Goal: Task Accomplishment & Management: Use online tool/utility

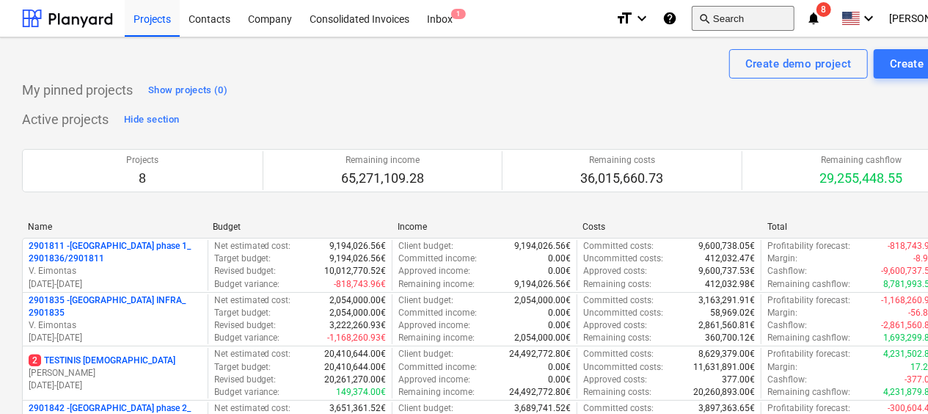
click at [770, 23] on button "search Search" at bounding box center [743, 18] width 103 height 25
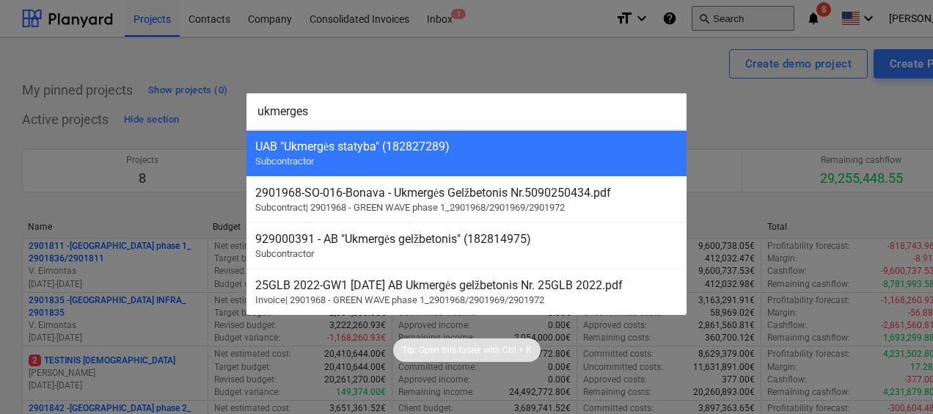
type input "ukmerges"
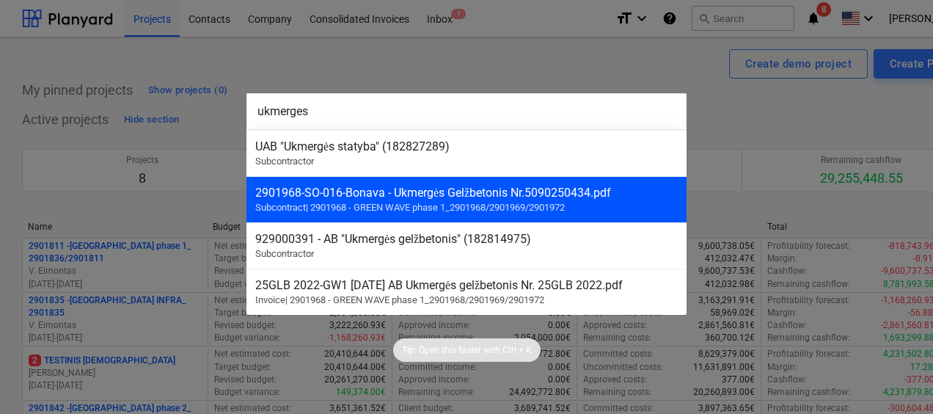
click at [438, 209] on span "Subcontract | 2901968 - GREEN WAVE phase 1_2901968/2901969/2901972" at bounding box center [410, 207] width 310 height 11
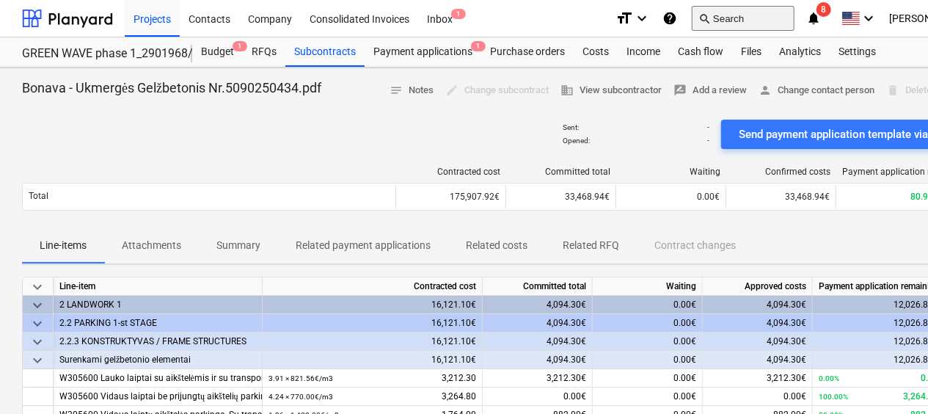
click at [773, 23] on button "search Search" at bounding box center [743, 18] width 103 height 25
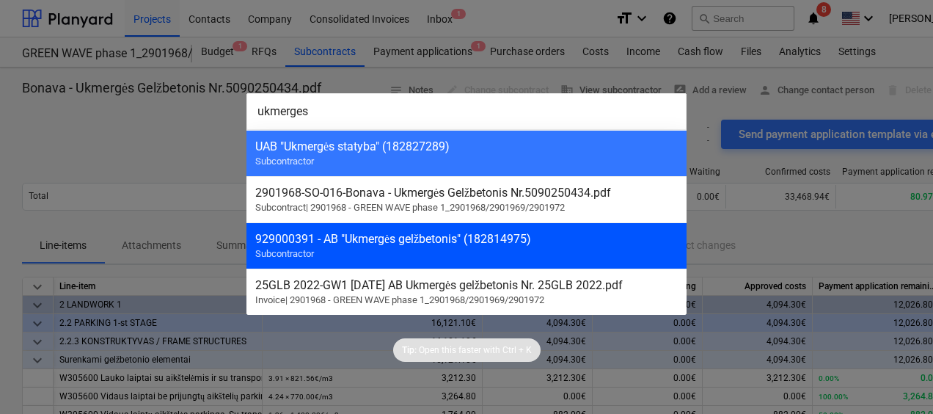
type input "ukmerges"
click at [464, 244] on div "929000391 - AB "Ukmergės gelžbetonis" (182814975)" at bounding box center [466, 239] width 423 height 14
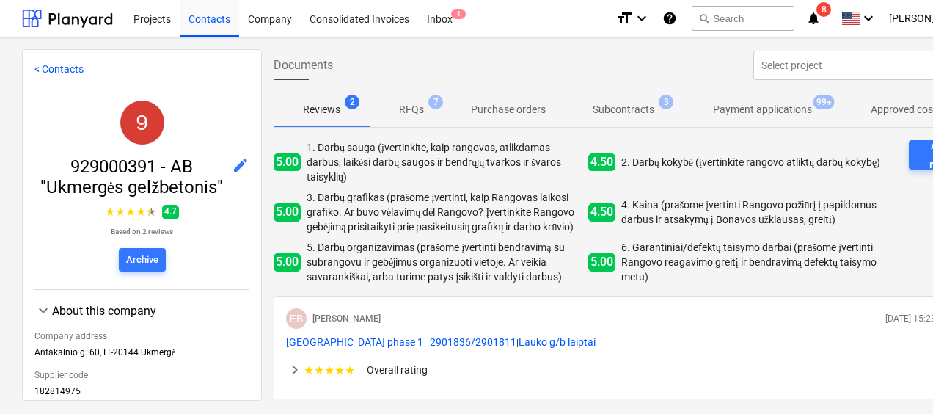
click at [627, 113] on p "Subcontracts" at bounding box center [624, 109] width 62 height 15
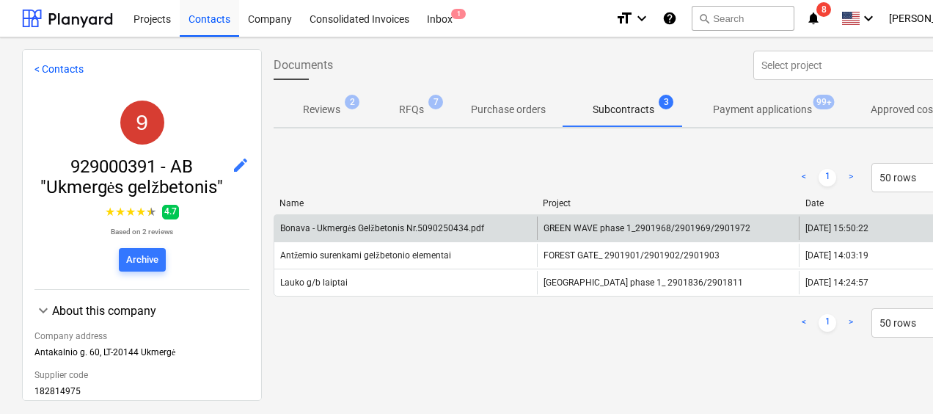
click at [605, 230] on span "GREEN WAVE phase 1_2901968/2901969/2901972" at bounding box center [647, 228] width 207 height 10
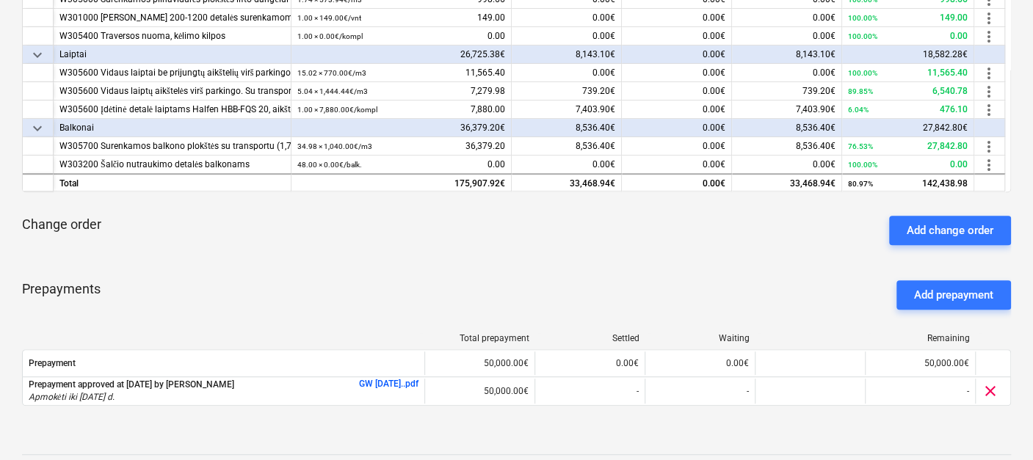
scroll to position [458, 0]
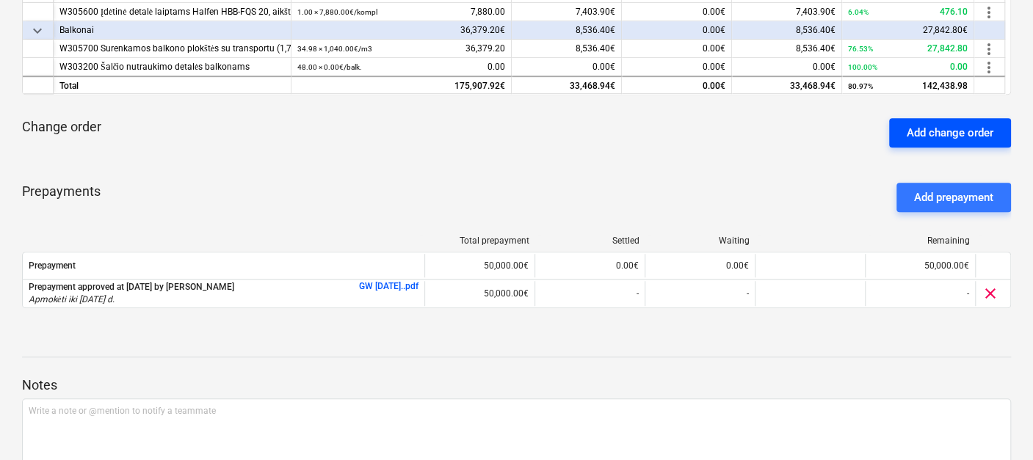
click at [916, 130] on div "Add change order" at bounding box center [949, 132] width 87 height 19
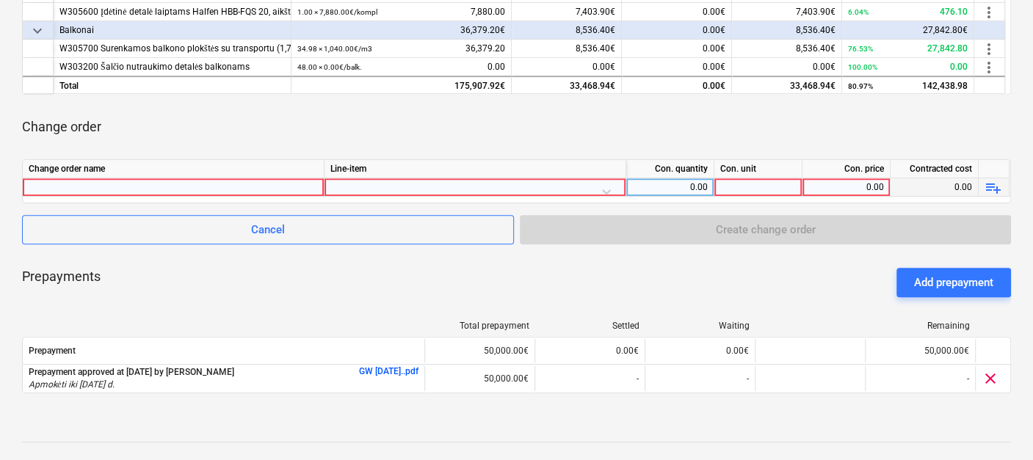
click at [233, 180] on div at bounding box center [173, 187] width 289 height 18
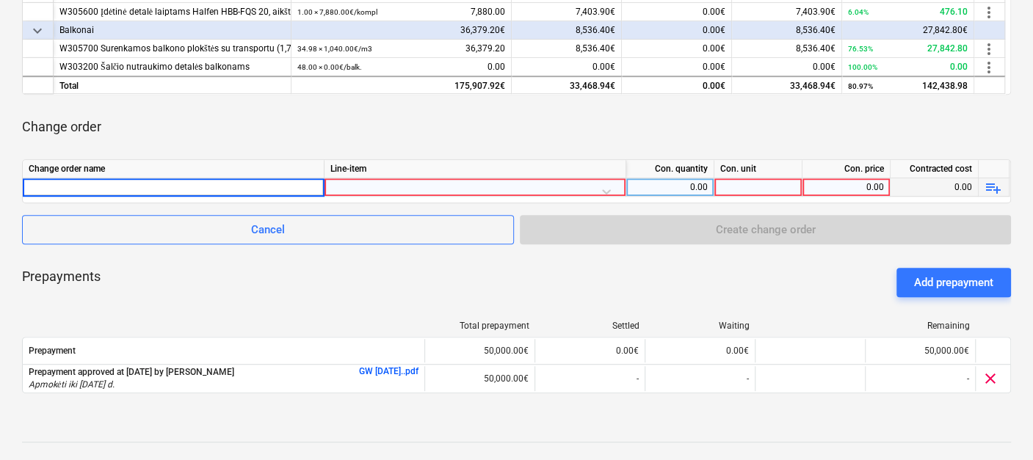
type input "p"
type input "Pap. Nr. 1"
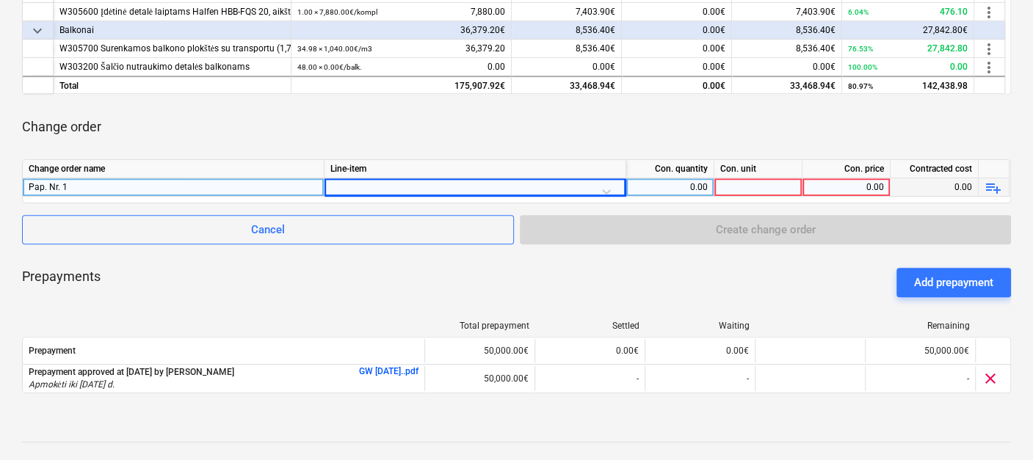
click at [500, 184] on div at bounding box center [474, 191] width 289 height 26
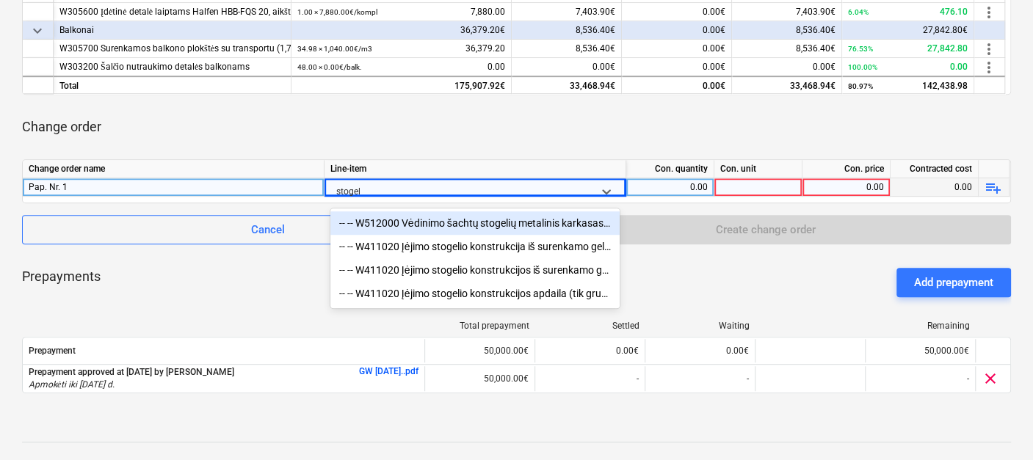
type input "stogeli"
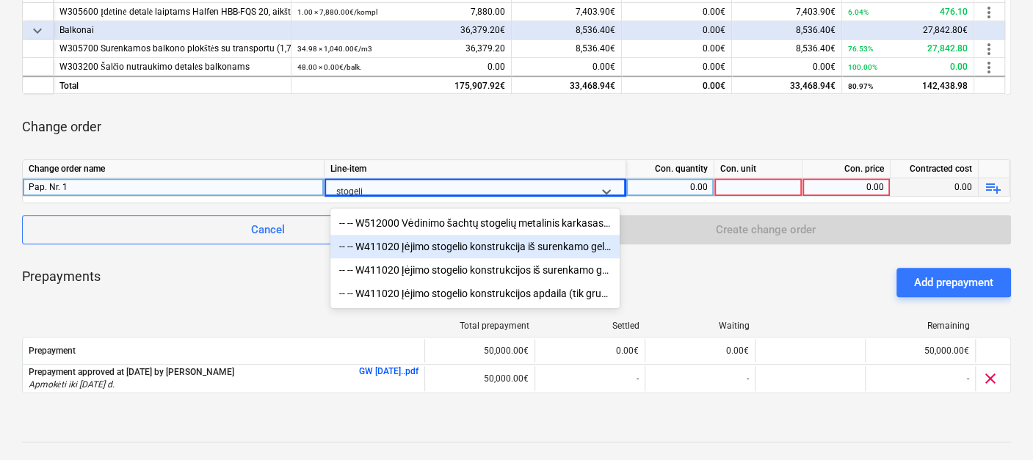
click at [483, 248] on div "-- -- W411020 Įėjimo stogelio konstrukcija iš surenkamo gelžbetonio (2,5x2,54x1…" at bounding box center [474, 246] width 289 height 23
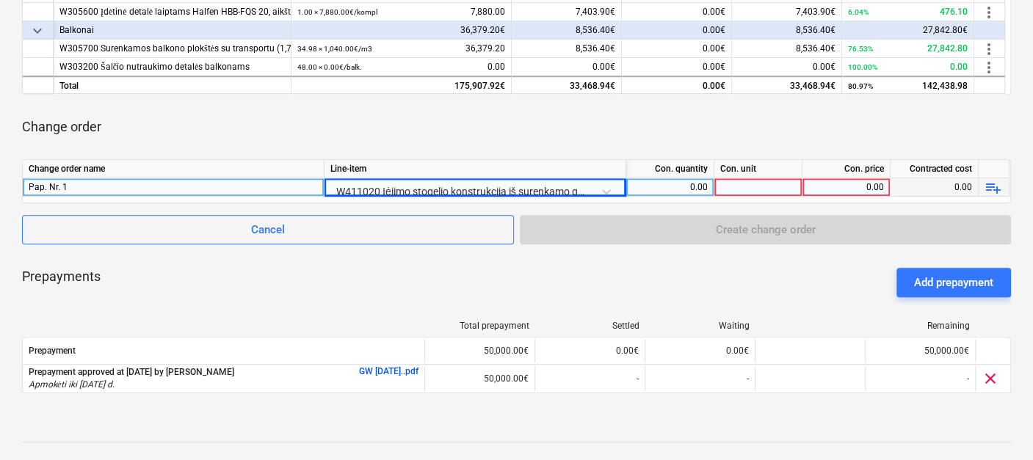
click at [675, 182] on div "0.00" at bounding box center [670, 187] width 76 height 18
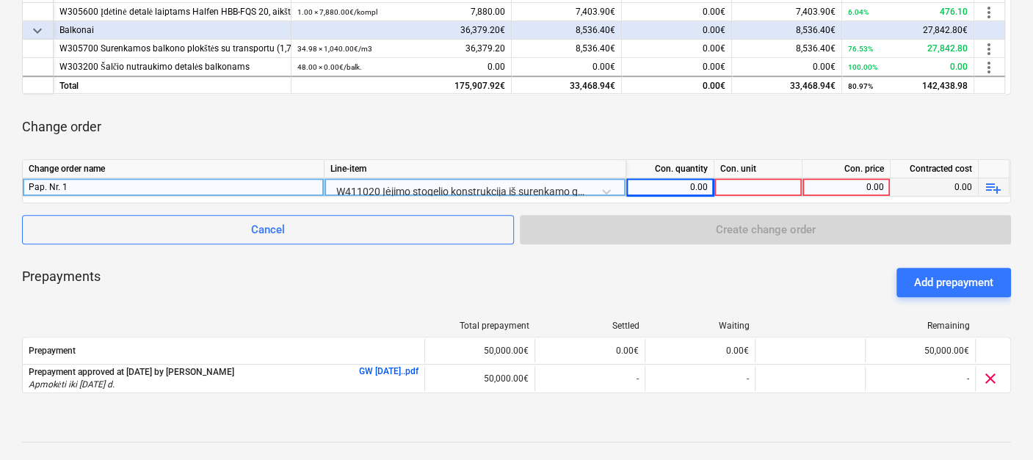
click at [681, 181] on div "0.00" at bounding box center [670, 187] width 76 height 18
type input "2"
click at [742, 181] on div at bounding box center [758, 187] width 88 height 18
click at [752, 181] on input at bounding box center [757, 187] width 87 height 18
type input "kompl."
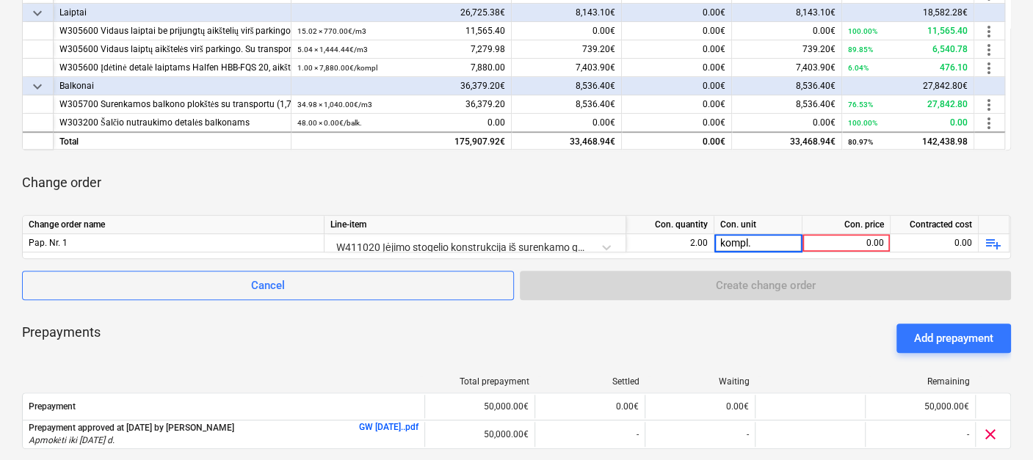
scroll to position [376, 0]
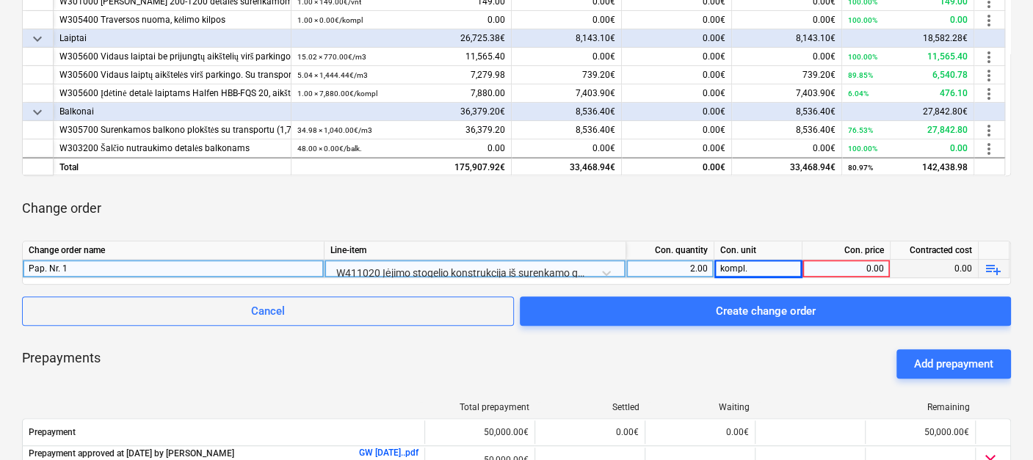
click at [838, 263] on div "0.00" at bounding box center [846, 269] width 76 height 18
type input "1308,39"
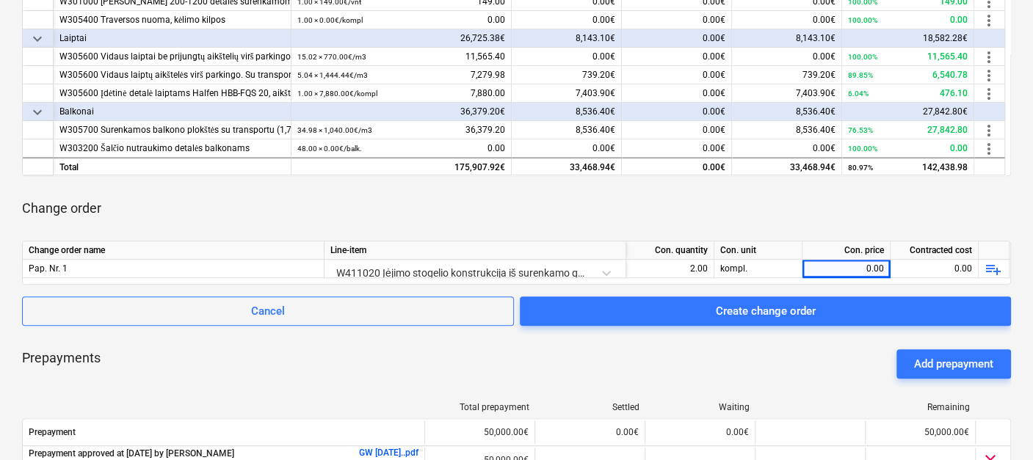
click at [759, 360] on div "Prepayments Add prepayment" at bounding box center [516, 364] width 988 height 53
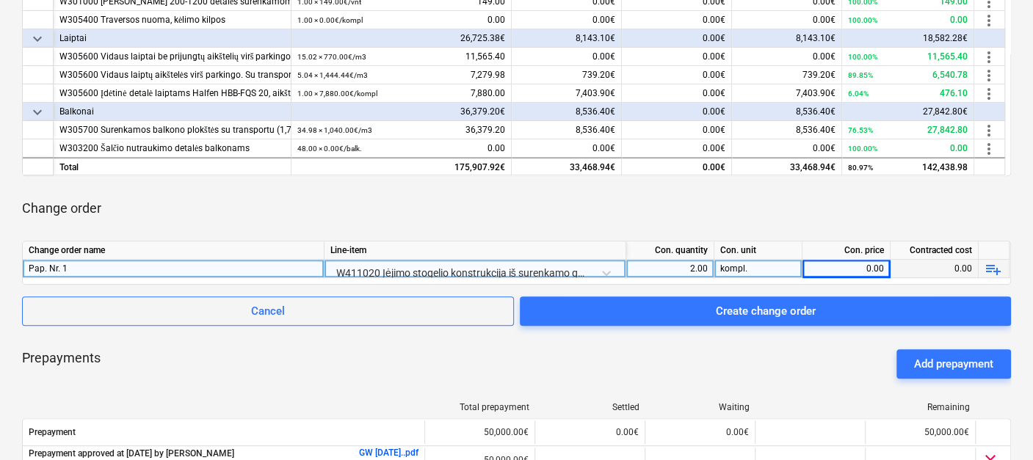
click at [849, 266] on div "0.00" at bounding box center [846, 269] width 76 height 18
type input "1308.39"
click at [842, 219] on div "Change order" at bounding box center [516, 208] width 988 height 41
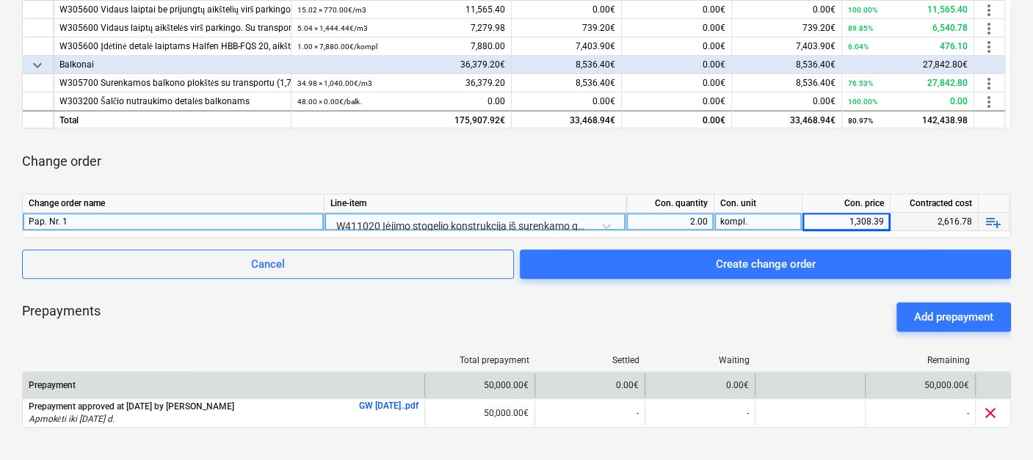
scroll to position [458, 0]
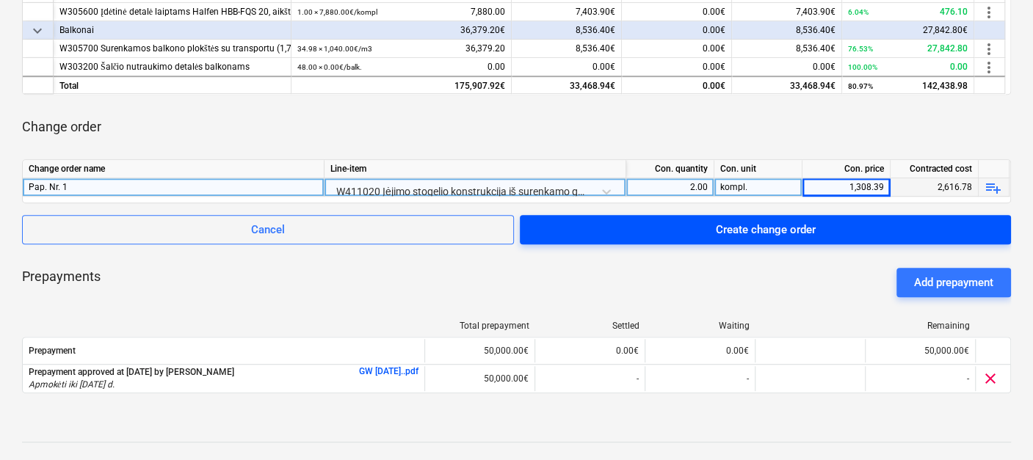
click at [815, 233] on span "Create change order" at bounding box center [765, 229] width 456 height 19
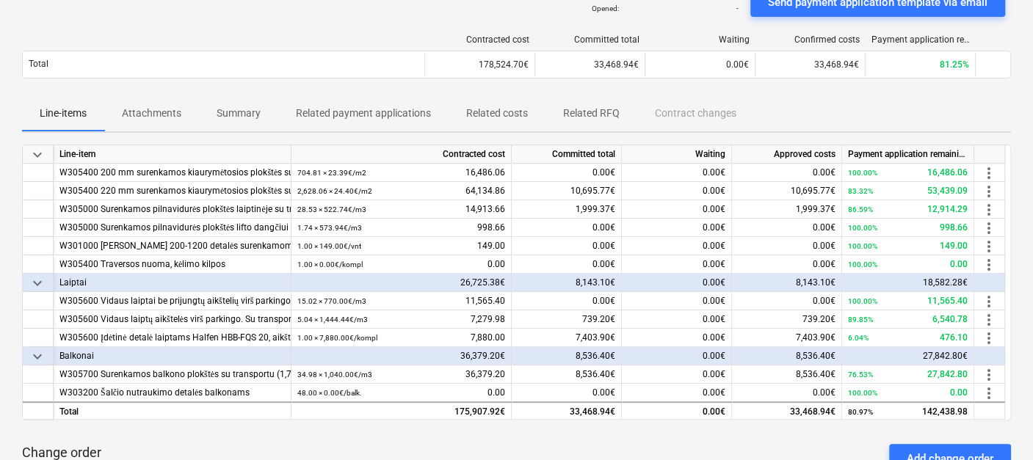
scroll to position [57, 0]
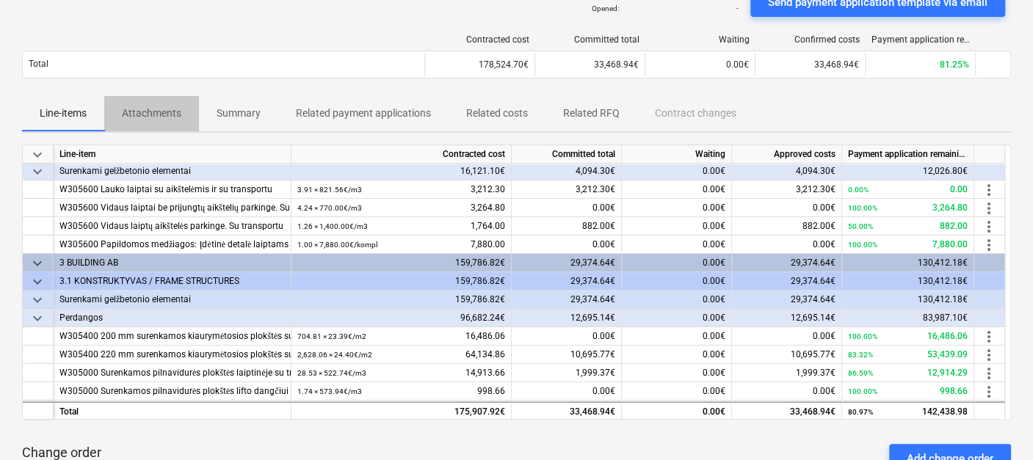
click at [138, 117] on p "Attachments" at bounding box center [151, 113] width 59 height 15
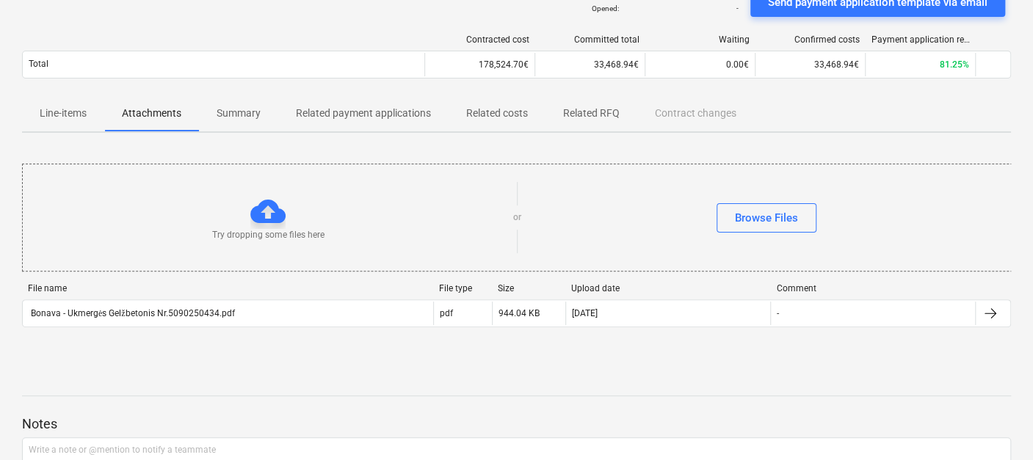
click at [423, 236] on div "Try dropping some files here" at bounding box center [268, 218] width 490 height 48
click at [316, 216] on div "Try dropping some files here" at bounding box center [268, 218] width 490 height 48
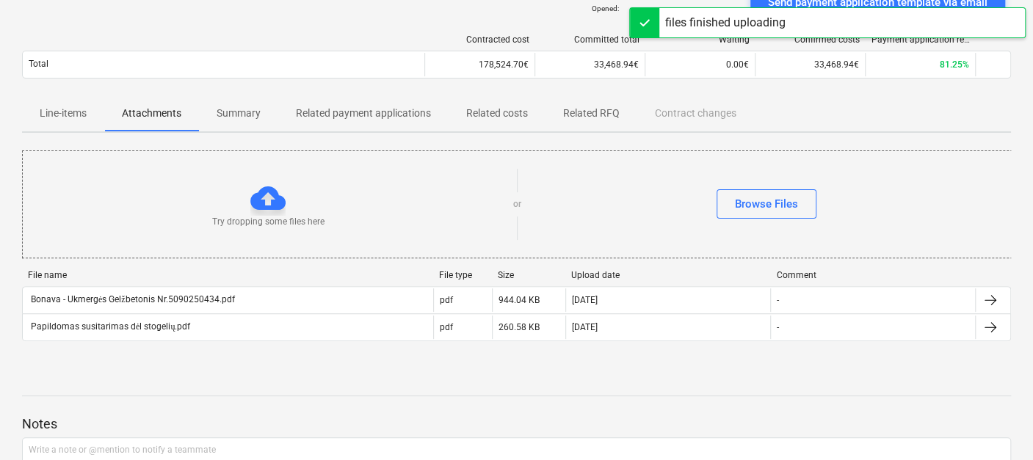
click at [357, 365] on div "Bonava - Ukmergės Gelžbetonis Nr.5090250434.pdf notes Notes edit Change subcont…" at bounding box center [516, 258] width 1033 height 647
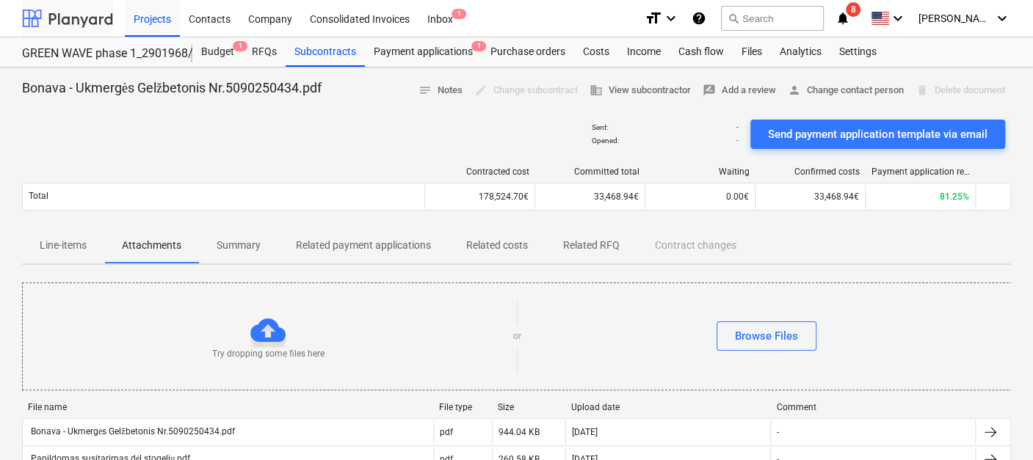
click at [84, 17] on div at bounding box center [67, 18] width 91 height 37
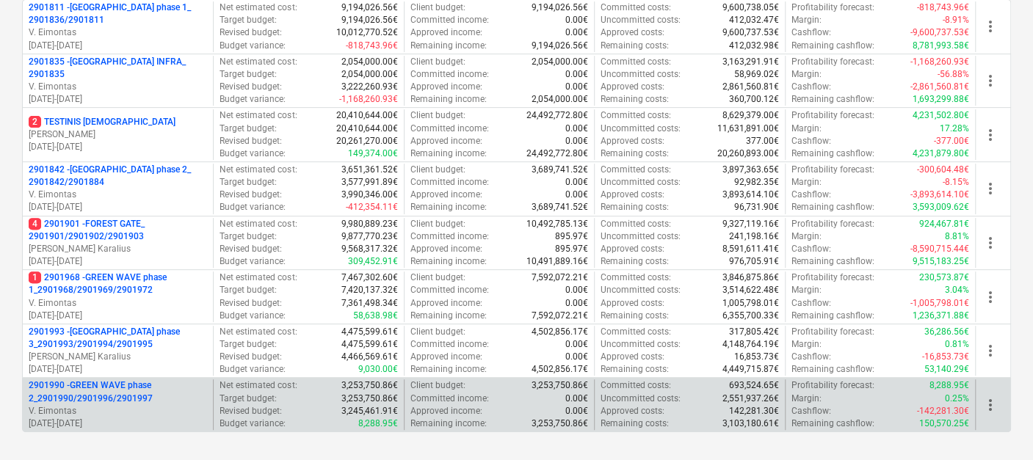
scroll to position [325, 0]
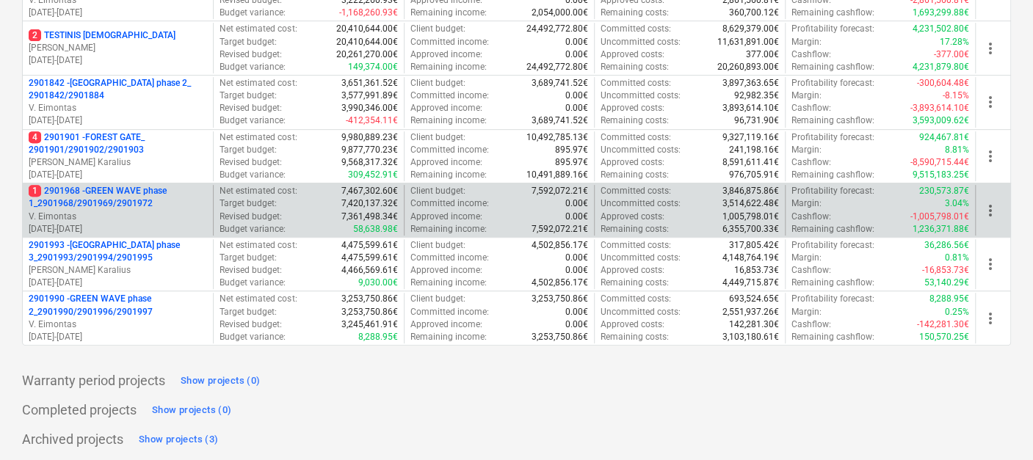
click at [162, 205] on p "1 2901968 - GREEN WAVE phase 1_2901968/2901969/2901972" at bounding box center [118, 197] width 178 height 25
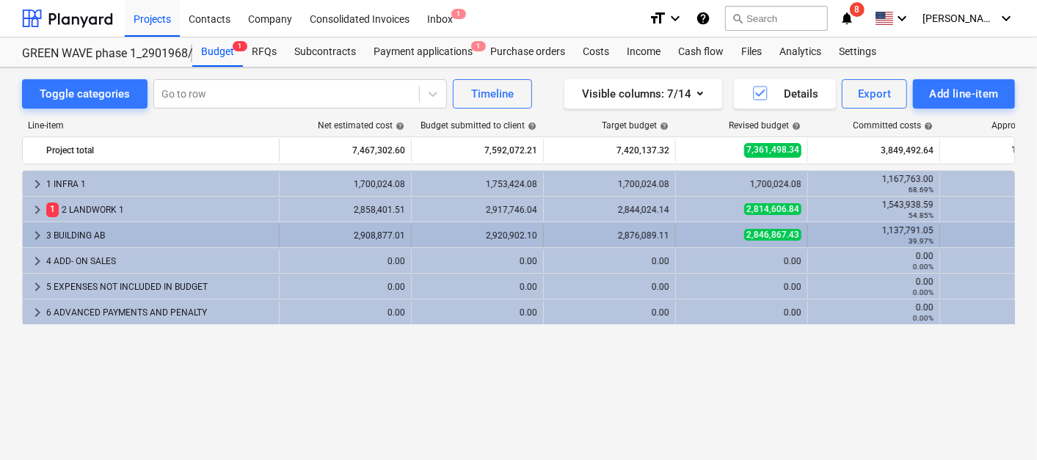
click at [161, 227] on div "3 BUILDING AB" at bounding box center [159, 235] width 227 height 23
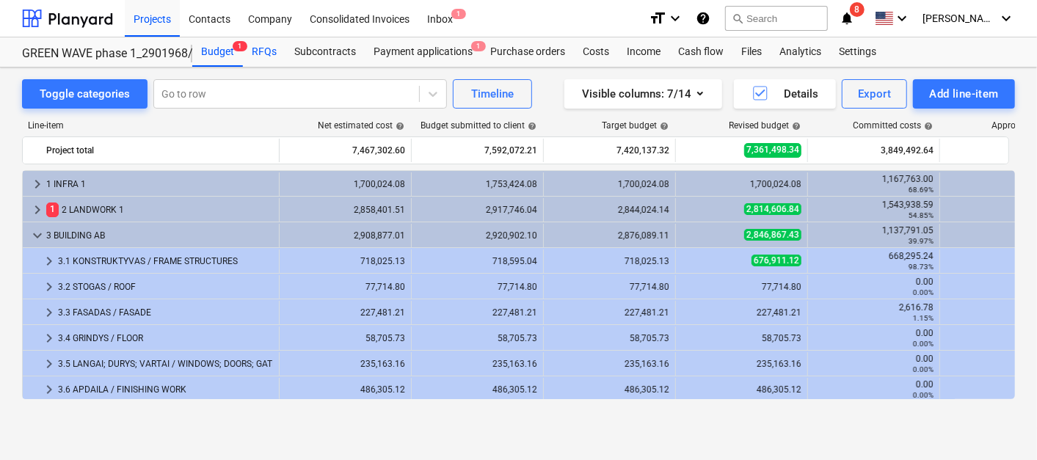
click at [270, 60] on div "RFQs" at bounding box center [264, 51] width 43 height 29
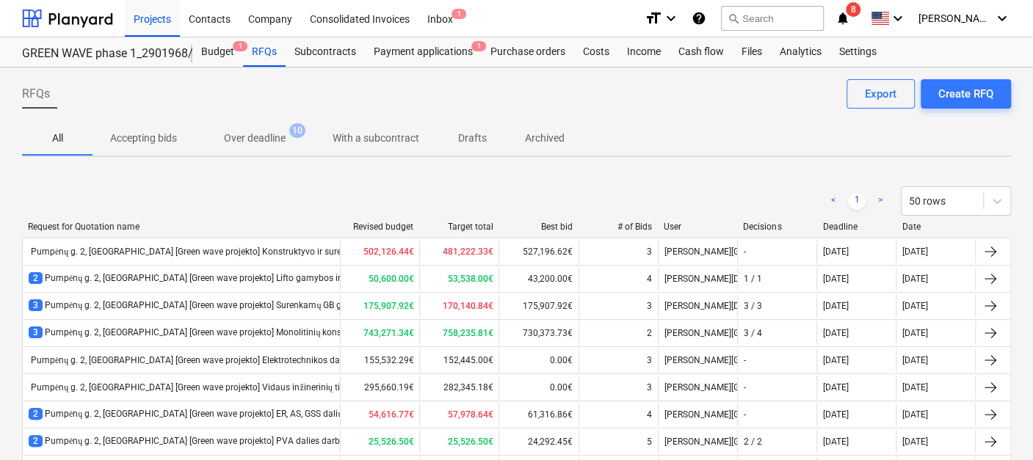
click at [347, 205] on div "< 1 > 50 rows" at bounding box center [516, 200] width 988 height 29
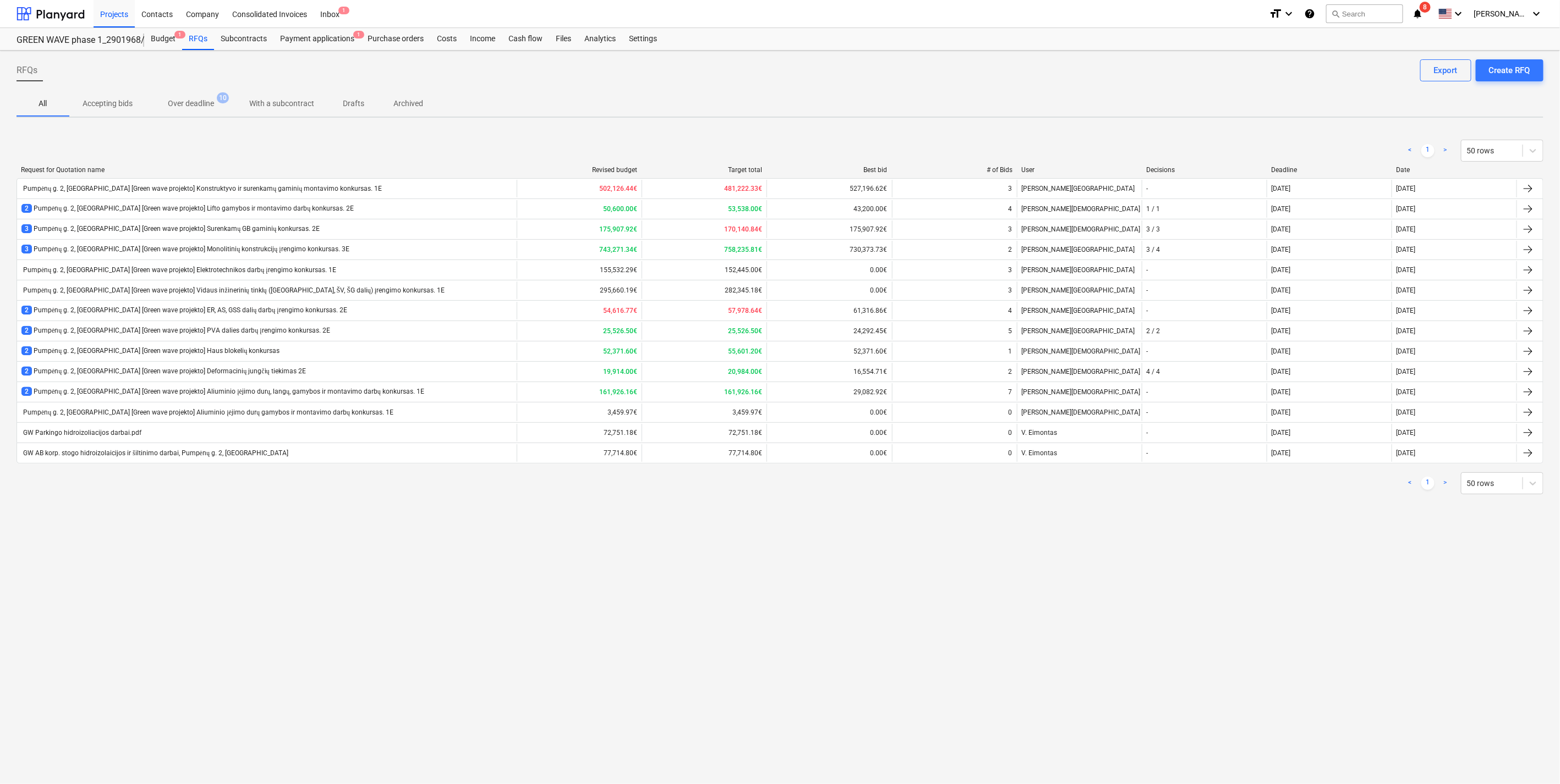
click at [436, 567] on div "RFQs Create RFQ Export All Accepting bids Over deadline 10 With a subcontract D…" at bounding box center [780, 417] width 1560 height 734
